Goal: Go to known website: Go to known website

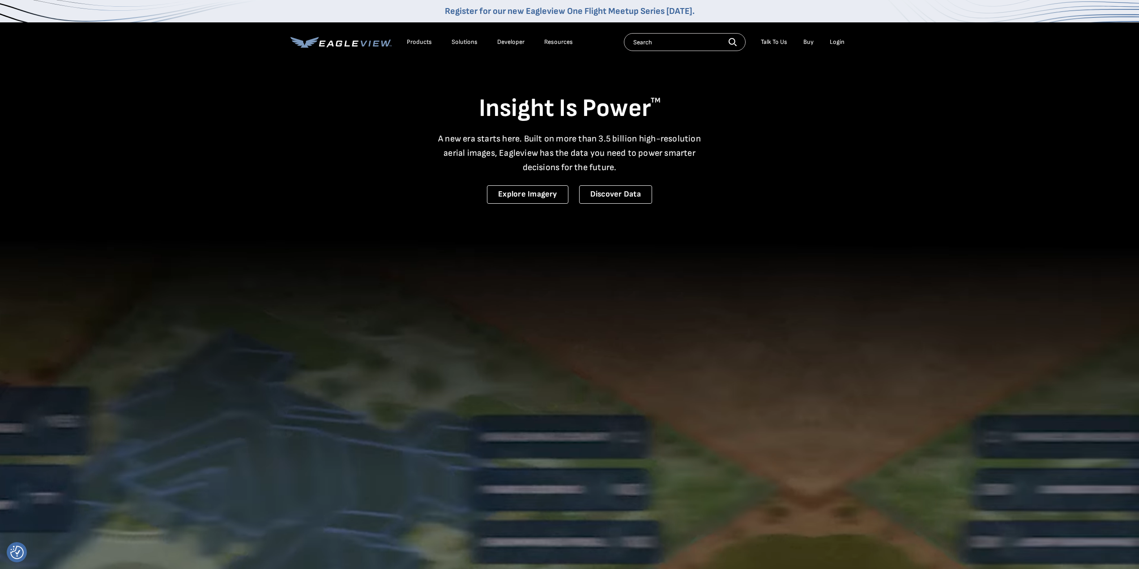
click at [840, 45] on div "Login" at bounding box center [837, 42] width 15 height 8
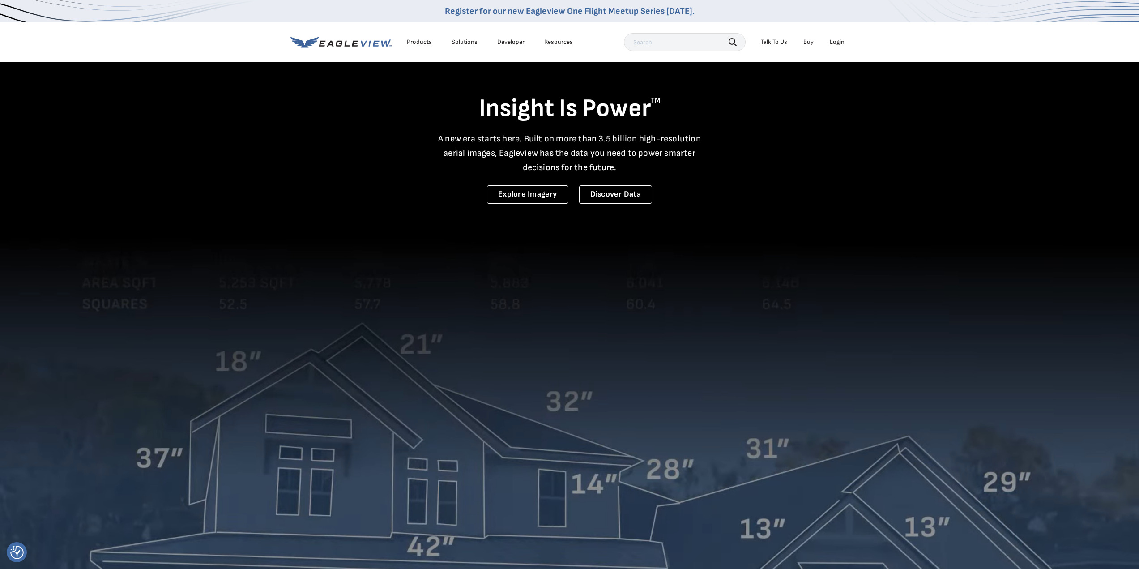
click at [836, 39] on div "Login" at bounding box center [837, 42] width 15 height 8
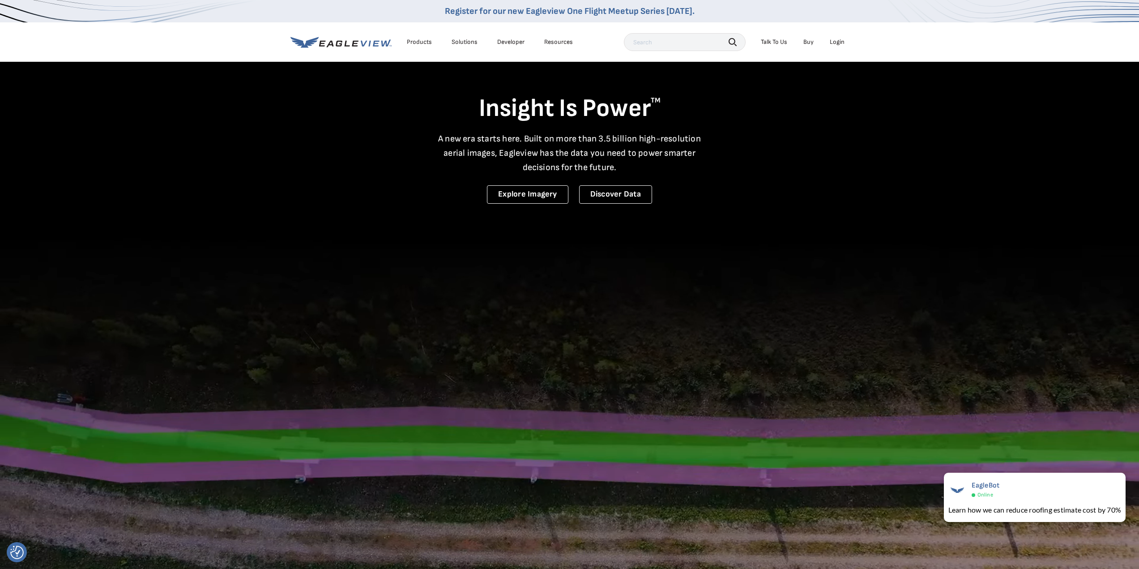
click at [837, 43] on div "Login" at bounding box center [837, 42] width 15 height 8
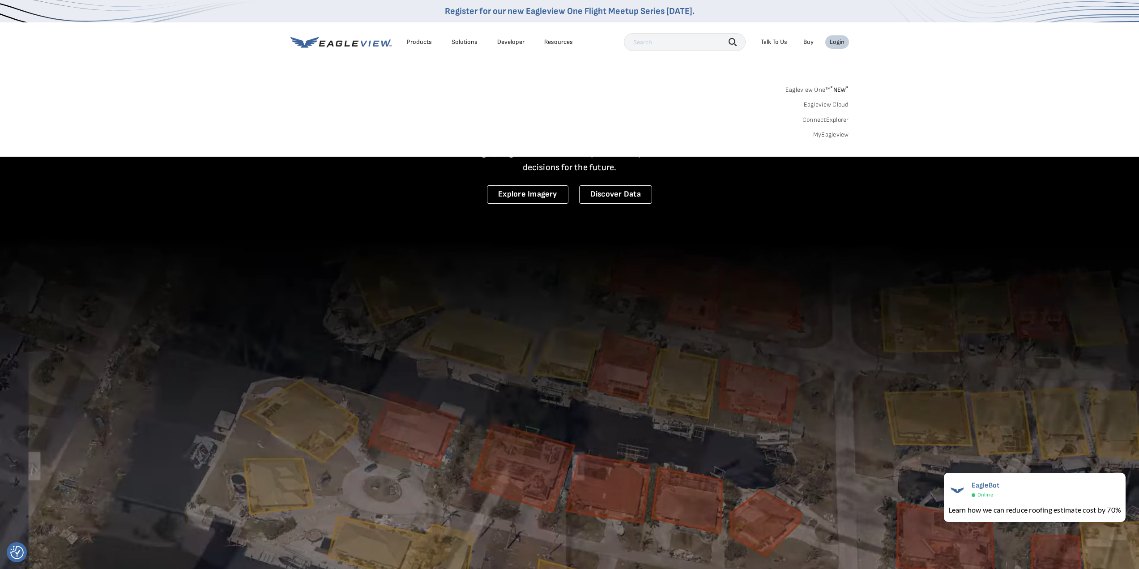
click at [824, 121] on link "ConnectExplorer" at bounding box center [826, 120] width 47 height 8
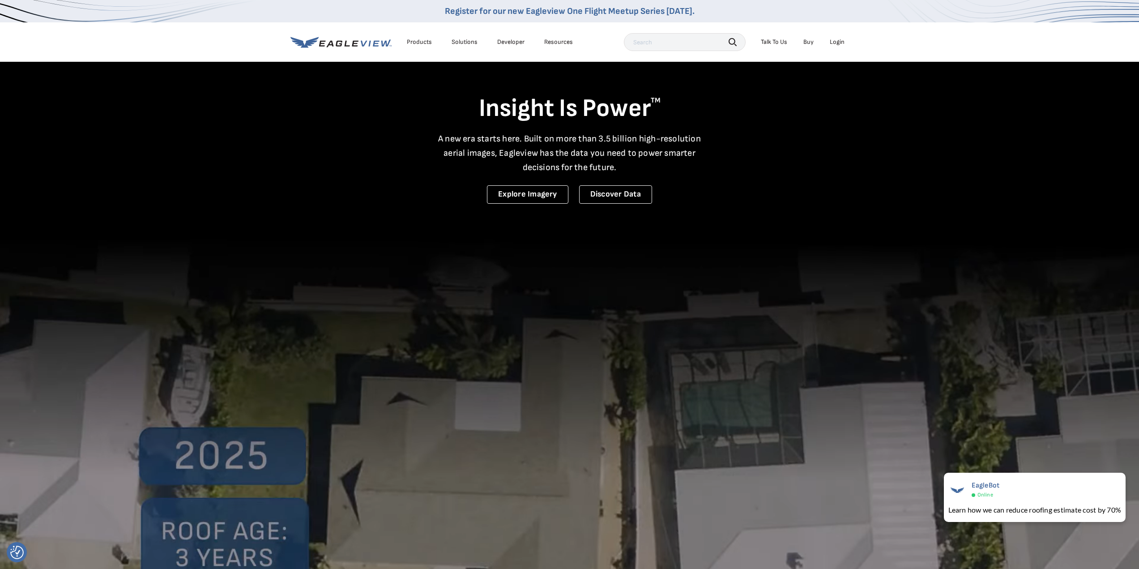
click at [839, 44] on div "Login" at bounding box center [837, 42] width 15 height 8
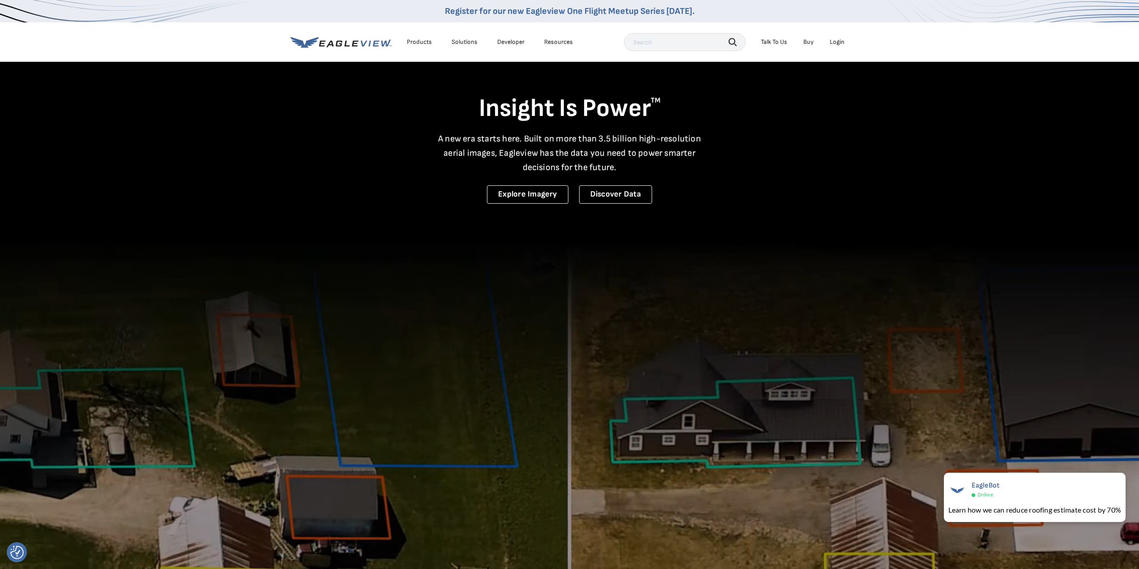
click at [837, 39] on div "Login" at bounding box center [837, 42] width 15 height 8
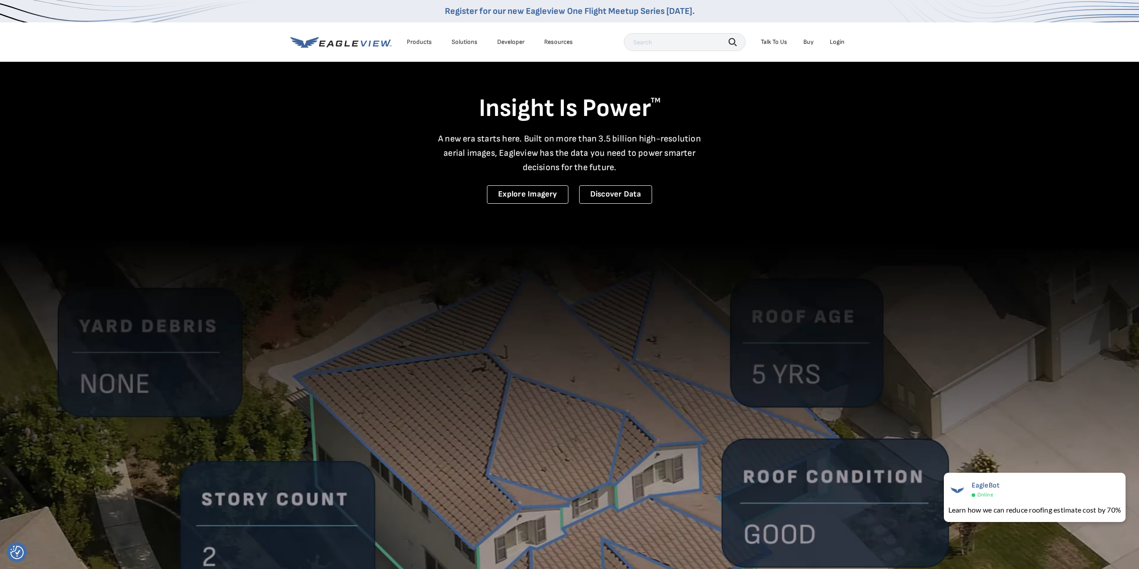
click at [839, 39] on div "Login" at bounding box center [837, 42] width 15 height 8
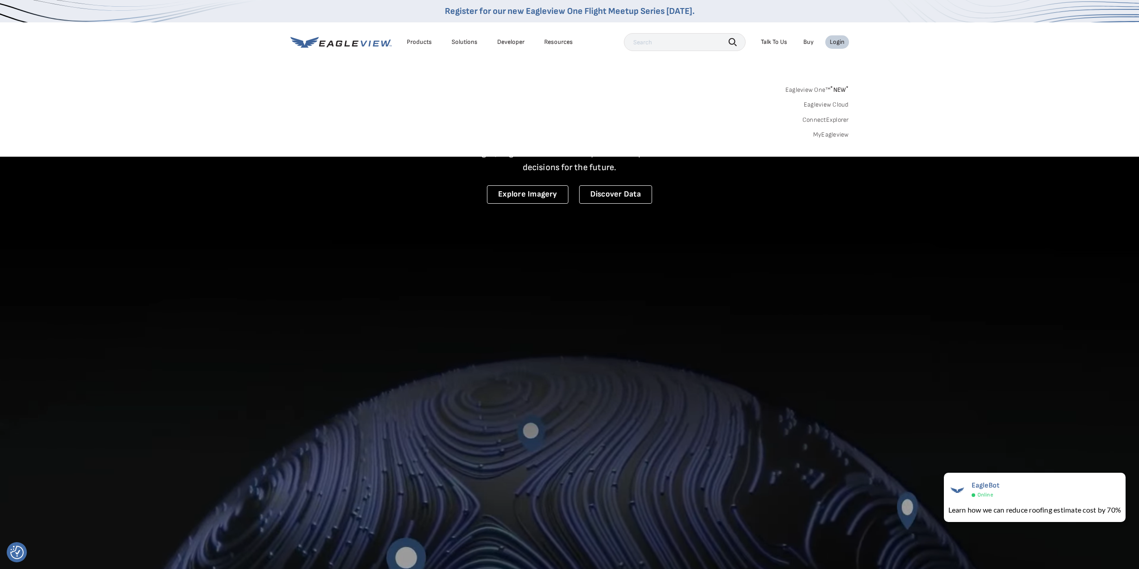
click at [815, 119] on link "ConnectExplorer" at bounding box center [826, 120] width 47 height 8
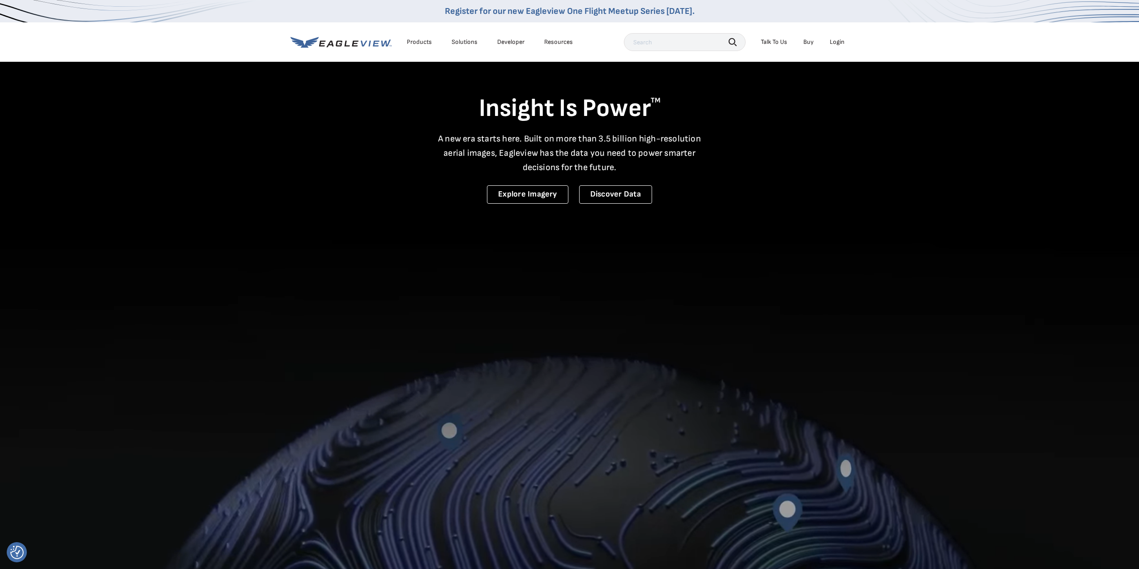
click at [838, 43] on div "Login" at bounding box center [837, 42] width 15 height 8
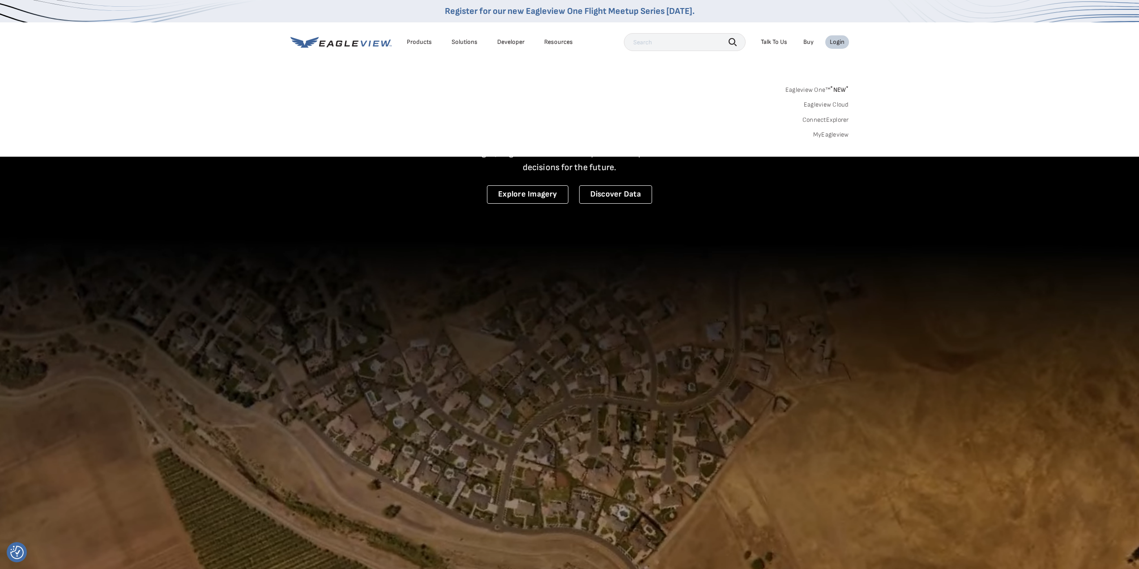
click at [825, 120] on link "ConnectExplorer" at bounding box center [826, 120] width 47 height 8
